Goal: Task Accomplishment & Management: Use online tool/utility

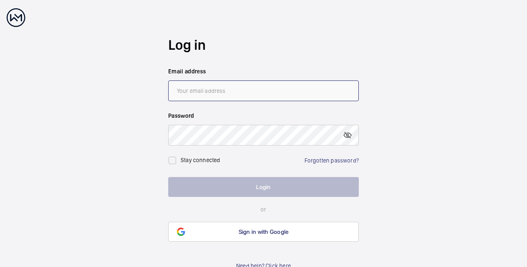
type input "[PERSON_NAME][EMAIL_ADDRESS][DOMAIN_NAME]"
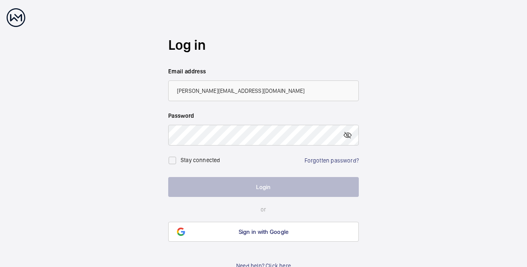
click at [245, 187] on button "Login" at bounding box center [263, 187] width 191 height 20
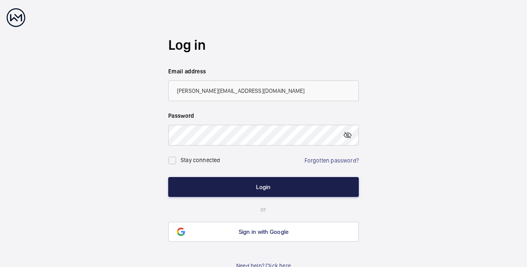
click at [274, 181] on button "Login" at bounding box center [263, 187] width 191 height 20
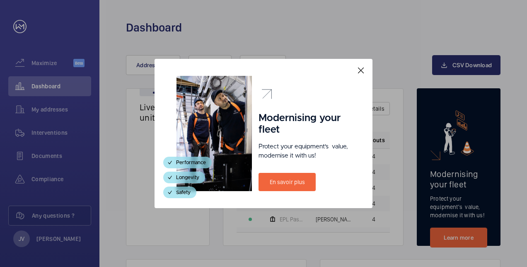
drag, startPoint x: 353, startPoint y: 77, endPoint x: 360, endPoint y: 73, distance: 8.4
click at [353, 77] on div "Modernising your fleet Protect your equipment's  value, modernise it with us! E…" at bounding box center [264, 133] width 218 height 149
click at [361, 71] on mat-icon at bounding box center [361, 70] width 10 height 10
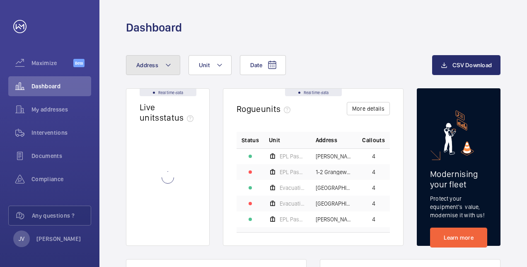
click at [169, 67] on mat-icon at bounding box center [168, 65] width 7 height 10
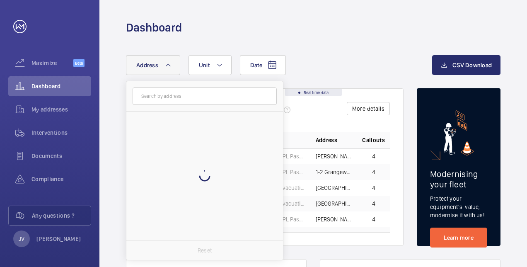
click at [169, 95] on input "text" at bounding box center [205, 95] width 144 height 17
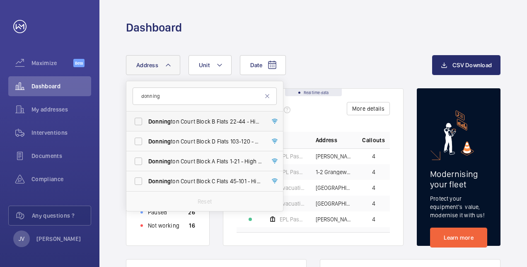
type input "donning"
click at [140, 124] on label "Donning ton Court Block B Flats 22-44 - High Risk Building - Donning [STREET_AD…" at bounding box center [198, 122] width 144 height 20
click at [140, 124] on input "Donning ton Court Block B Flats 22-44 - High Risk Building - Donning [STREET_AD…" at bounding box center [138, 121] width 17 height 17
checkbox input "true"
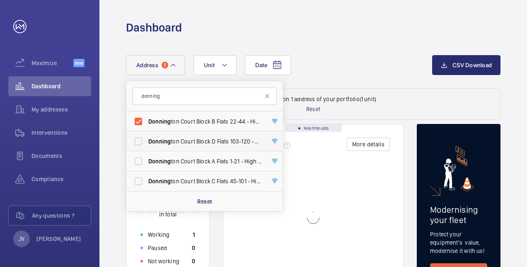
click at [137, 139] on label "Donning ton Court Block D Flats [STREET_ADDRESS]" at bounding box center [198, 141] width 144 height 20
click at [137, 139] on input "Donning ton Court Block D Flats [STREET_ADDRESS]" at bounding box center [138, 141] width 17 height 17
checkbox input "true"
click at [357, 67] on div "Date Address 2 donning [GEOGRAPHIC_DATA] 22-44 - High Risk Building - [GEOGRAPH…" at bounding box center [279, 65] width 306 height 20
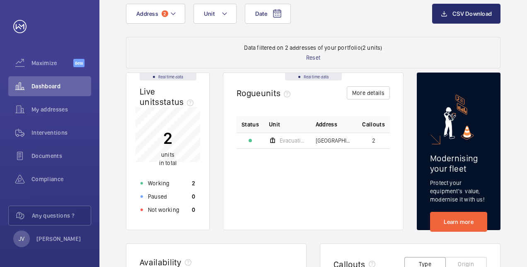
scroll to position [44, 0]
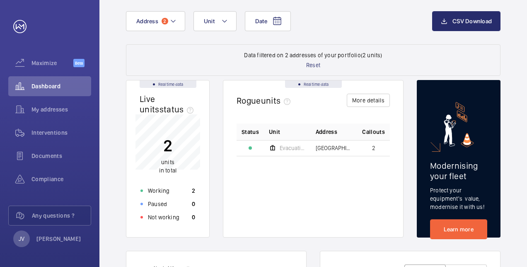
click at [341, 146] on span "[GEOGRAPHIC_DATA] B Flats 22-44 - High Risk Building - [GEOGRAPHIC_DATA] 22-44" at bounding box center [334, 148] width 37 height 6
click at [254, 147] on td at bounding box center [250, 148] width 27 height 16
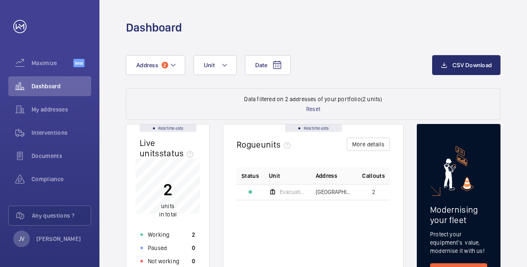
click at [373, 191] on span "2" at bounding box center [373, 192] width 3 height 6
drag, startPoint x: 373, startPoint y: 191, endPoint x: 306, endPoint y: 185, distance: 67.4
click at [310, 183] on th "Unit" at bounding box center [287, 175] width 47 height 17
click at [274, 194] on mat-icon at bounding box center [272, 192] width 7 height 10
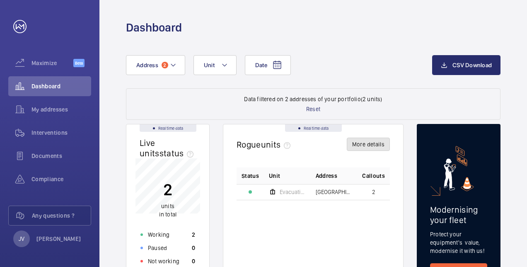
click at [372, 138] on button "More details" at bounding box center [368, 144] width 43 height 13
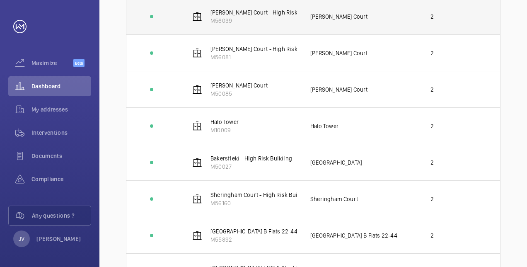
scroll to position [746, 0]
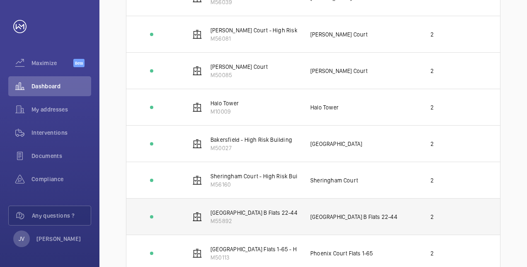
click at [332, 212] on td "[GEOGRAPHIC_DATA] B Flats 22-44" at bounding box center [357, 216] width 120 height 36
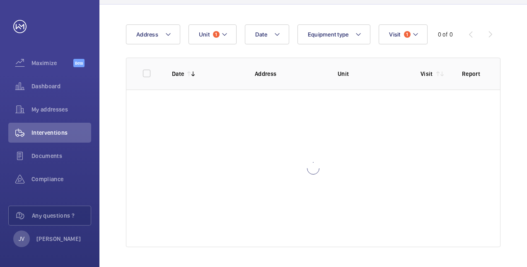
scroll to position [70, 0]
